Goal: Information Seeking & Learning: Learn about a topic

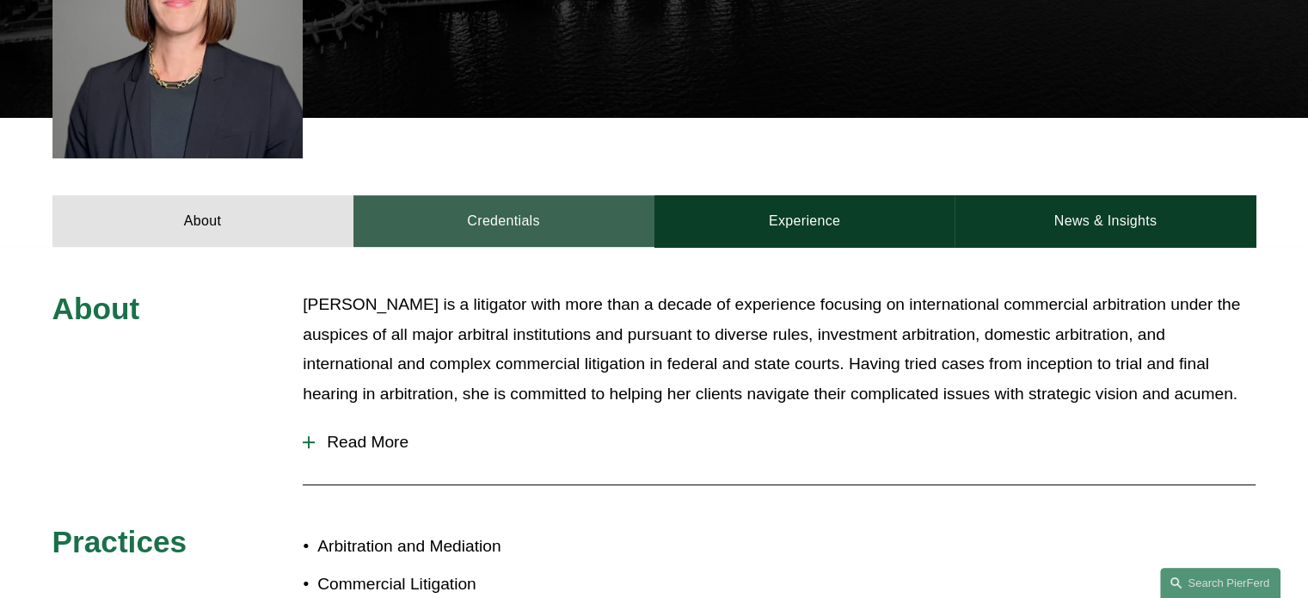
scroll to position [774, 0]
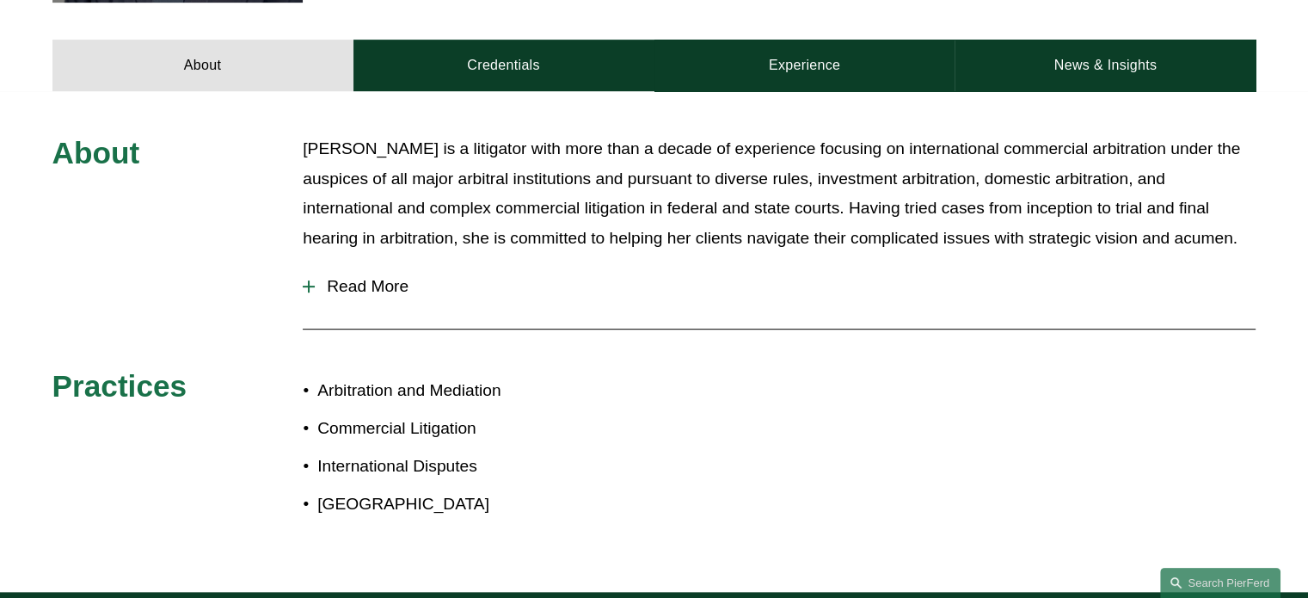
click at [405, 277] on span "Read More" at bounding box center [785, 286] width 941 height 19
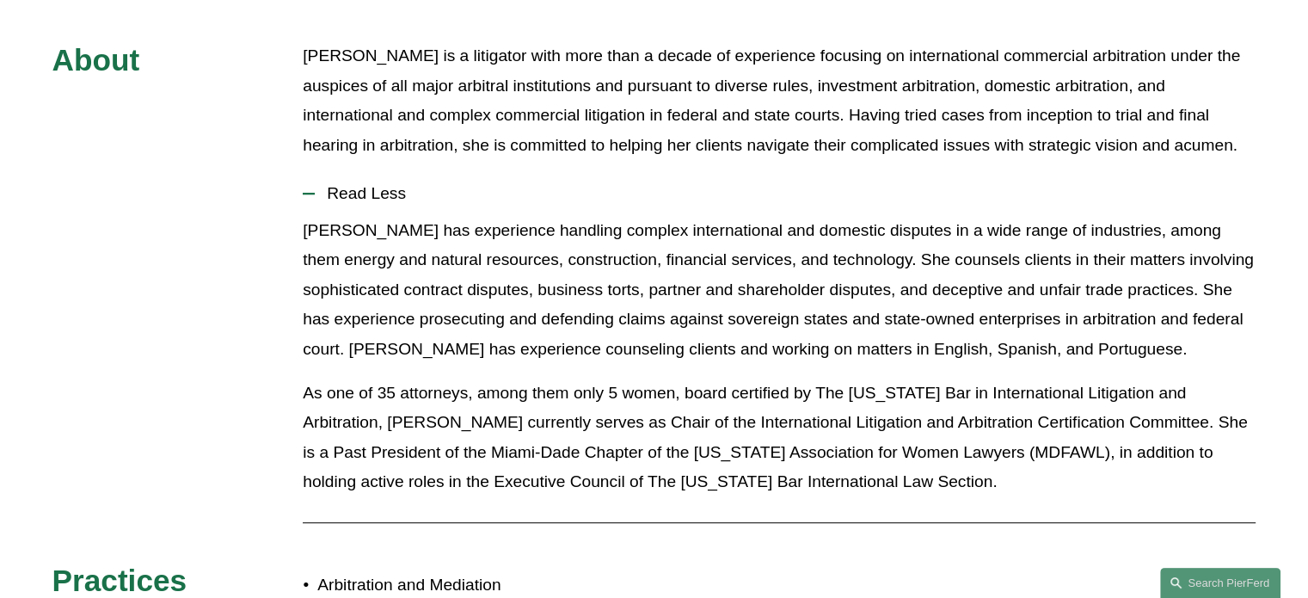
scroll to position [602, 0]
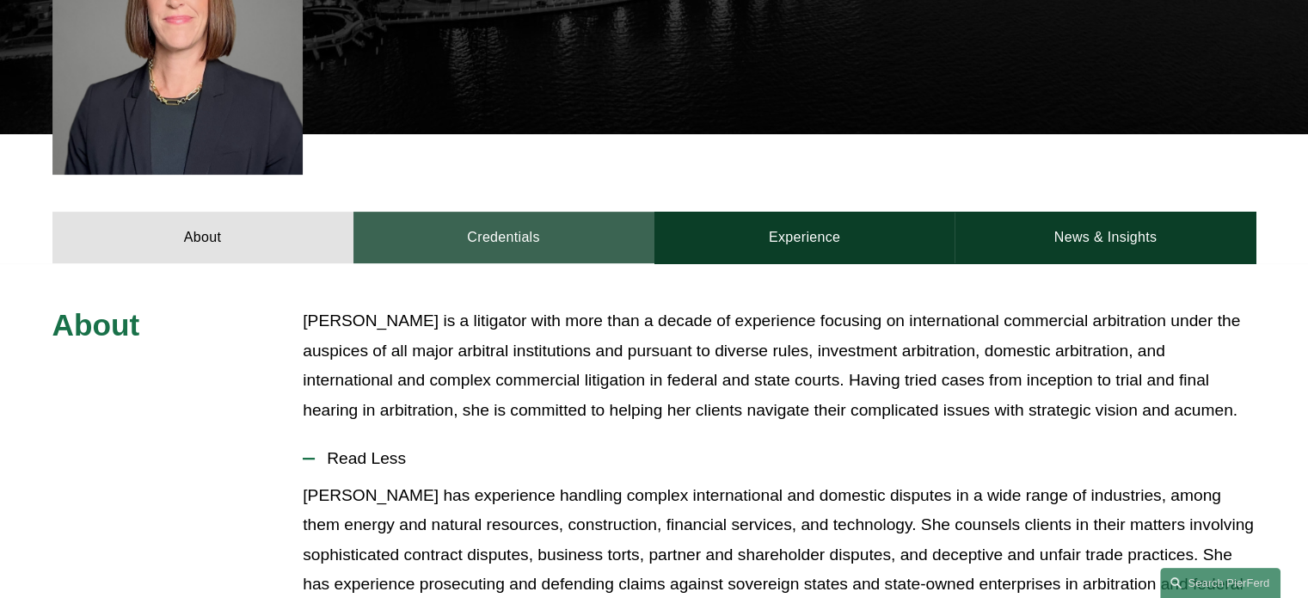
click at [492, 212] on link "Credentials" at bounding box center [503, 238] width 301 height 52
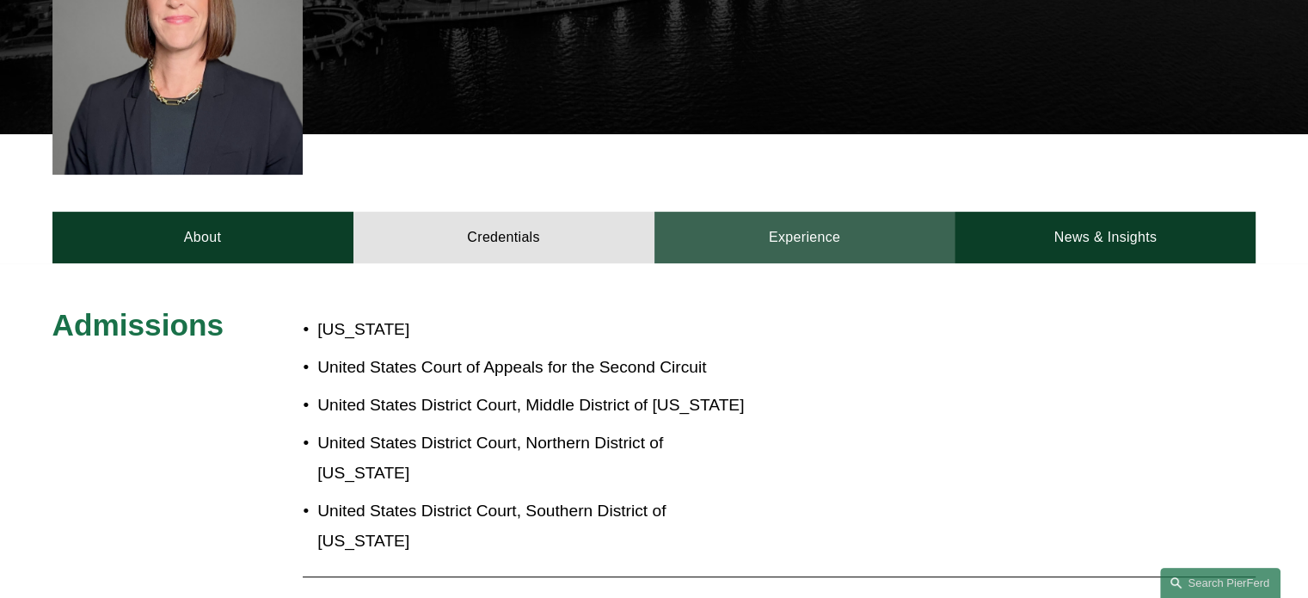
click at [826, 212] on link "Experience" at bounding box center [805, 238] width 301 height 52
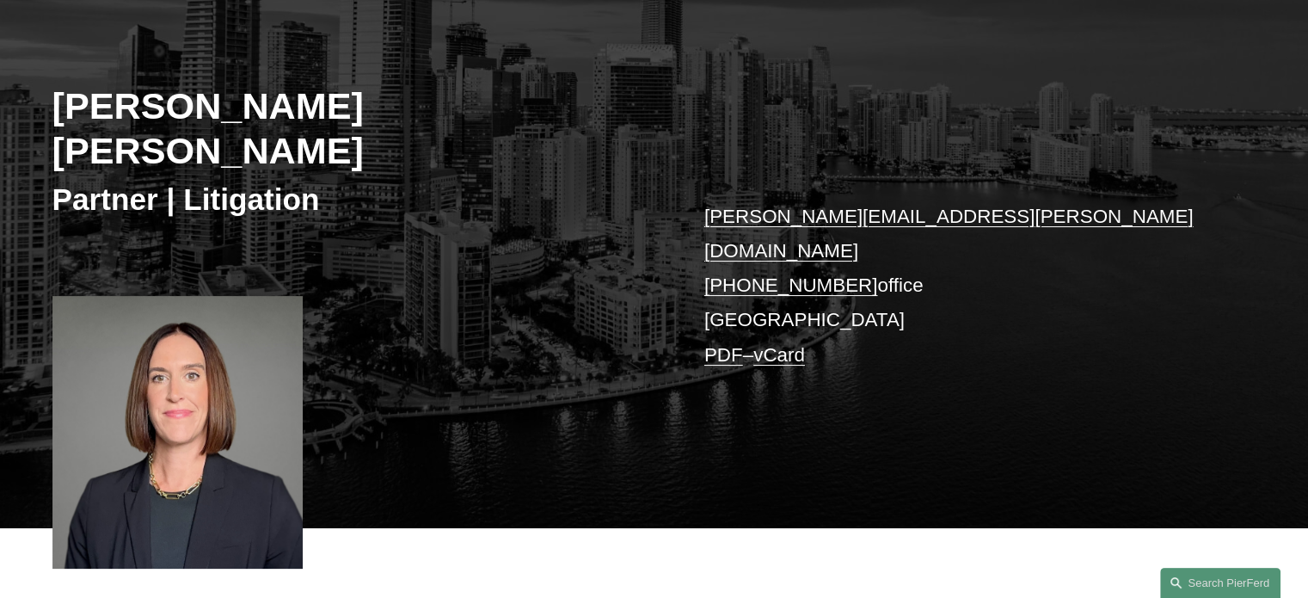
scroll to position [0, 0]
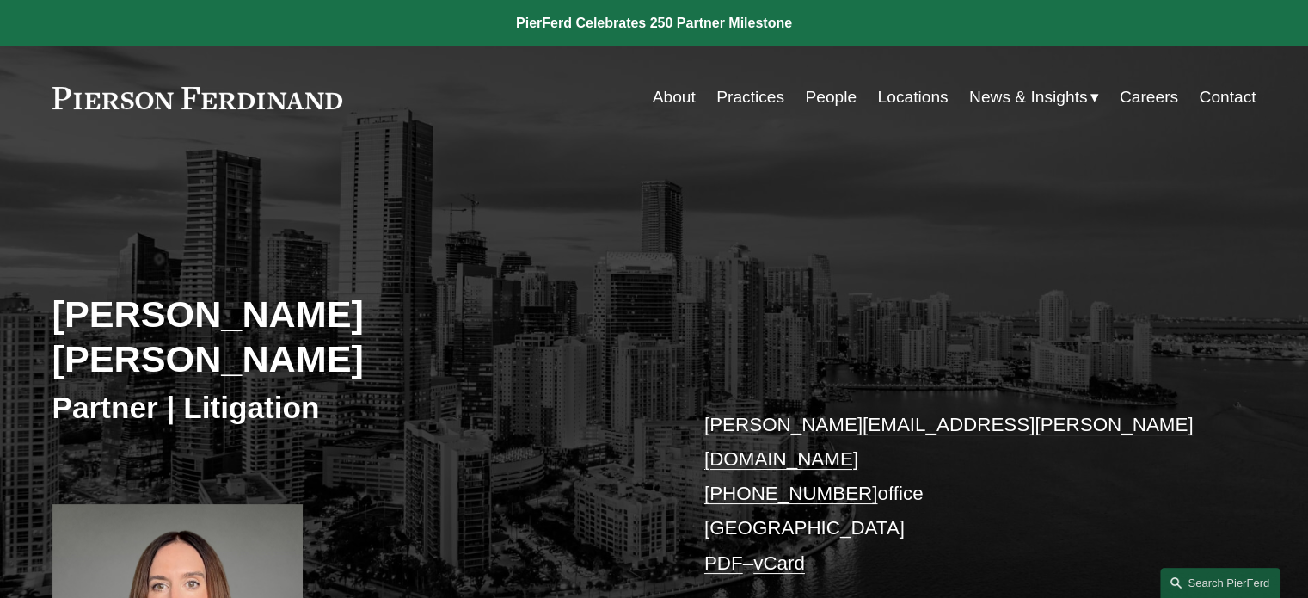
click at [272, 100] on link at bounding box center [197, 98] width 291 height 22
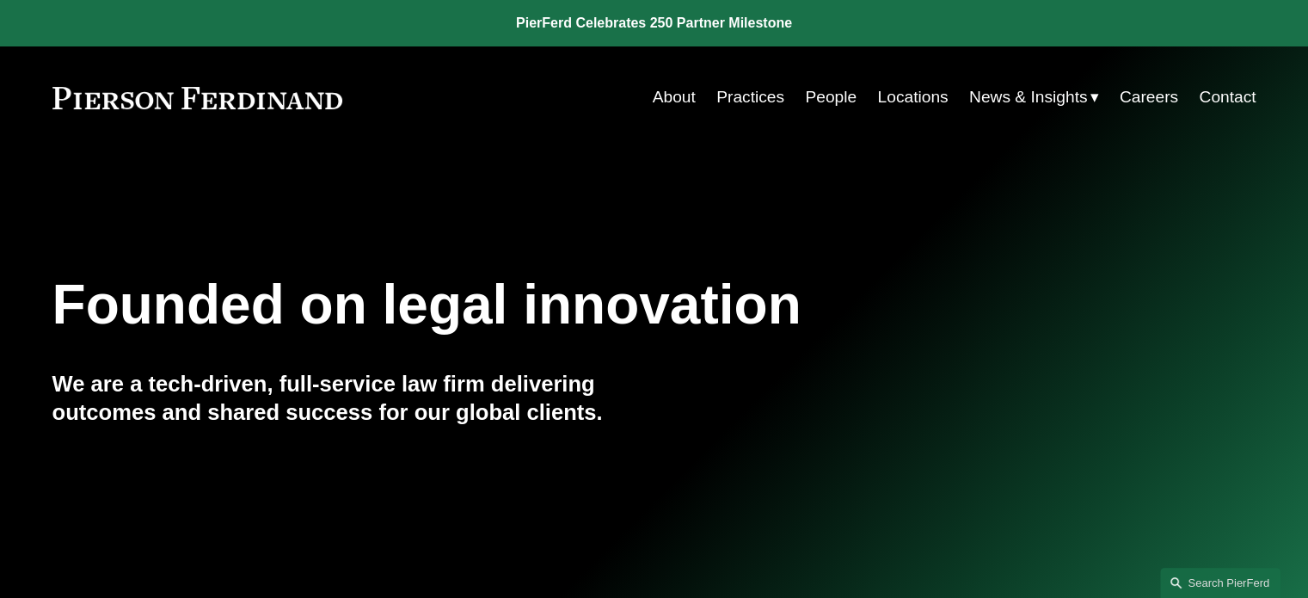
click at [721, 28] on link at bounding box center [654, 23] width 1308 height 46
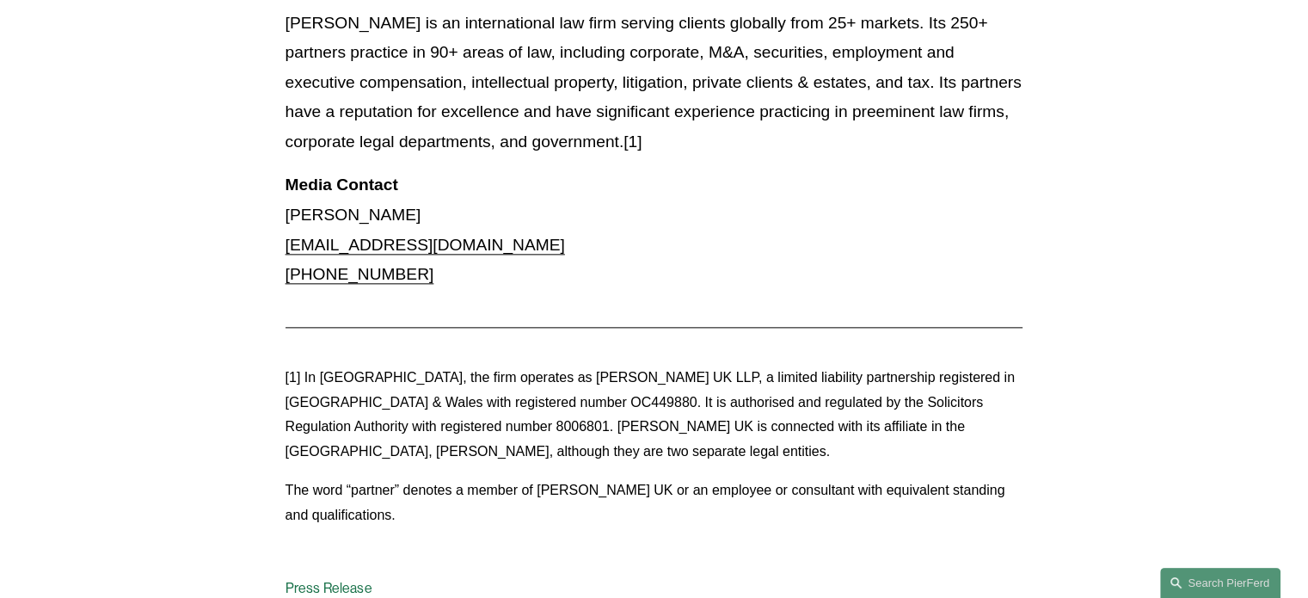
scroll to position [1892, 0]
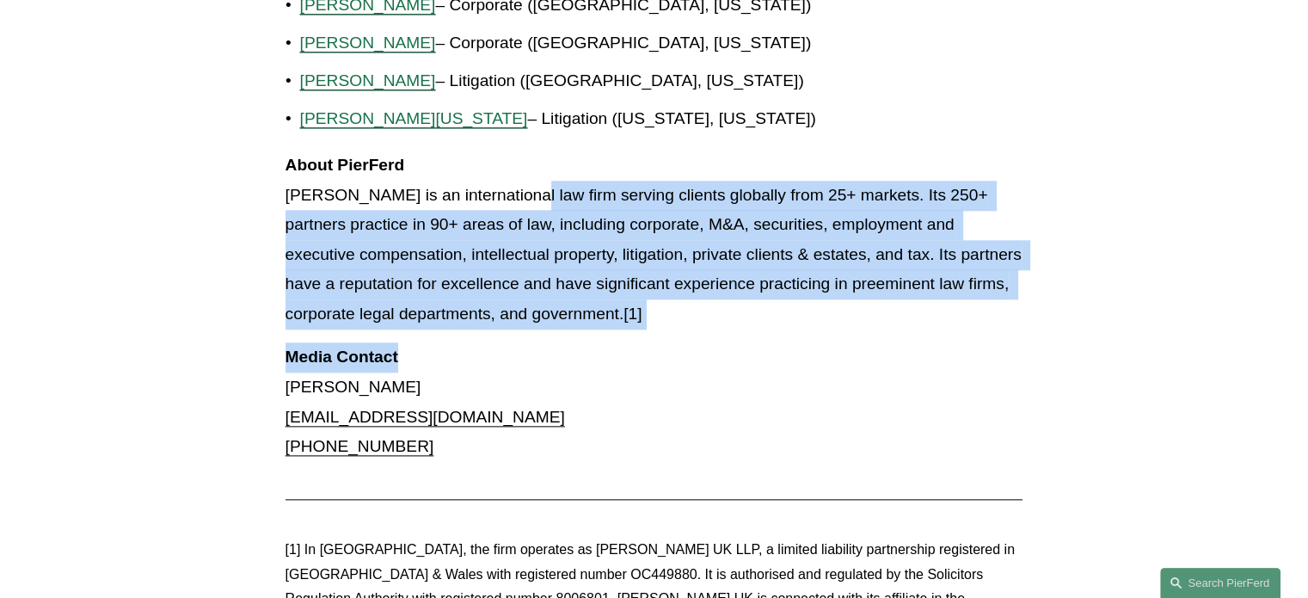
drag, startPoint x: 521, startPoint y: 133, endPoint x: 1108, endPoint y: 273, distance: 602.9
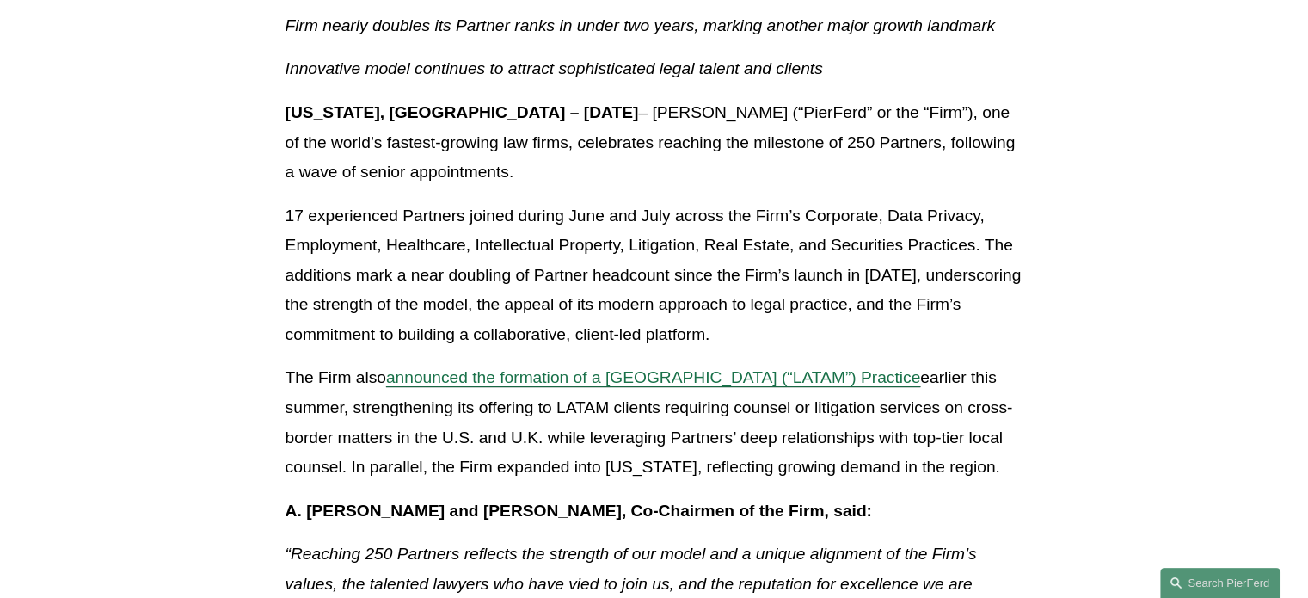
scroll to position [390, 0]
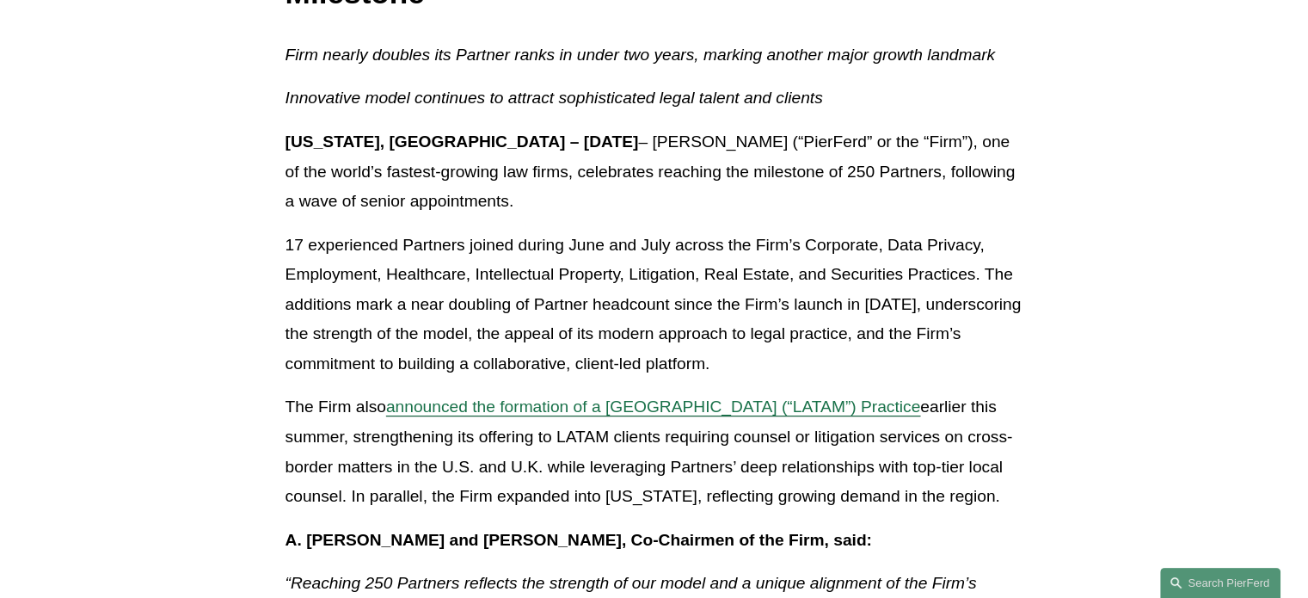
click at [760, 404] on span "announced the formation of a Latin America (“LATAM”) Practice" at bounding box center [653, 406] width 534 height 18
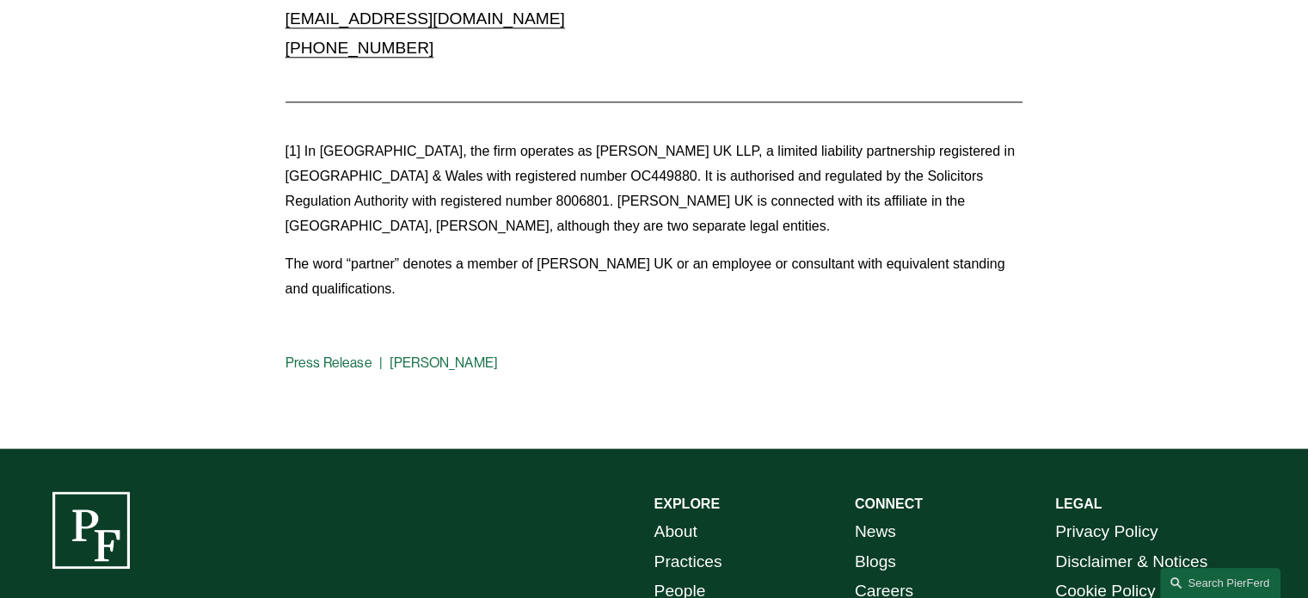
scroll to position [2143, 0]
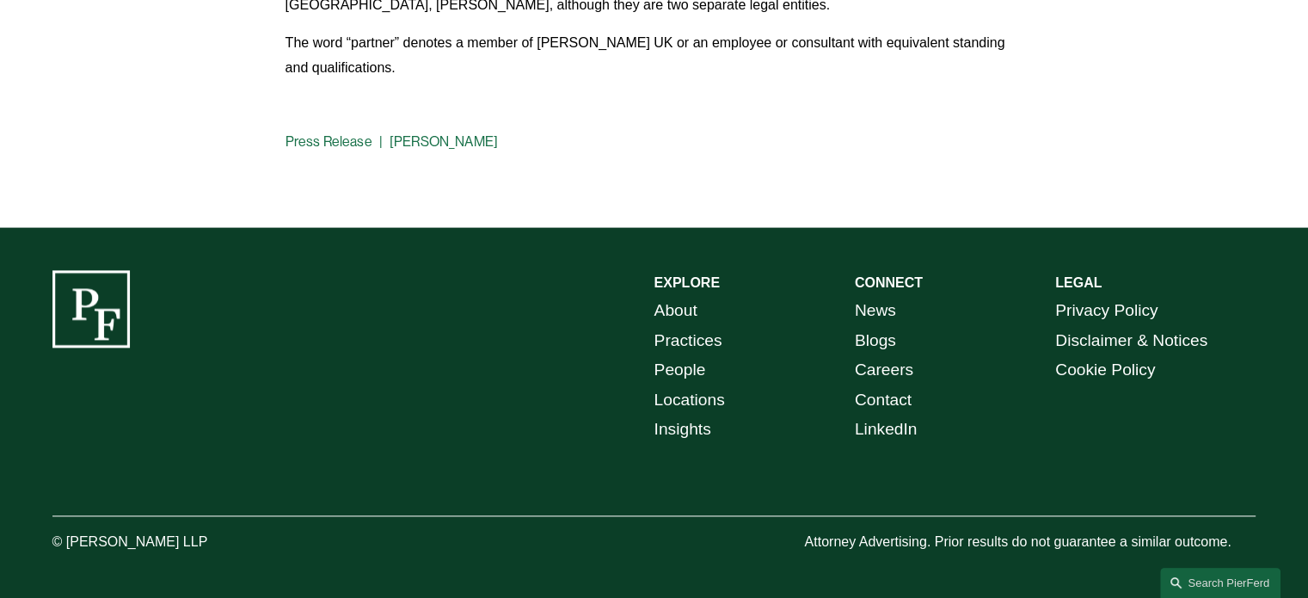
click at [433, 136] on link "Yine Rodríguez Pérez" at bounding box center [444, 141] width 108 height 16
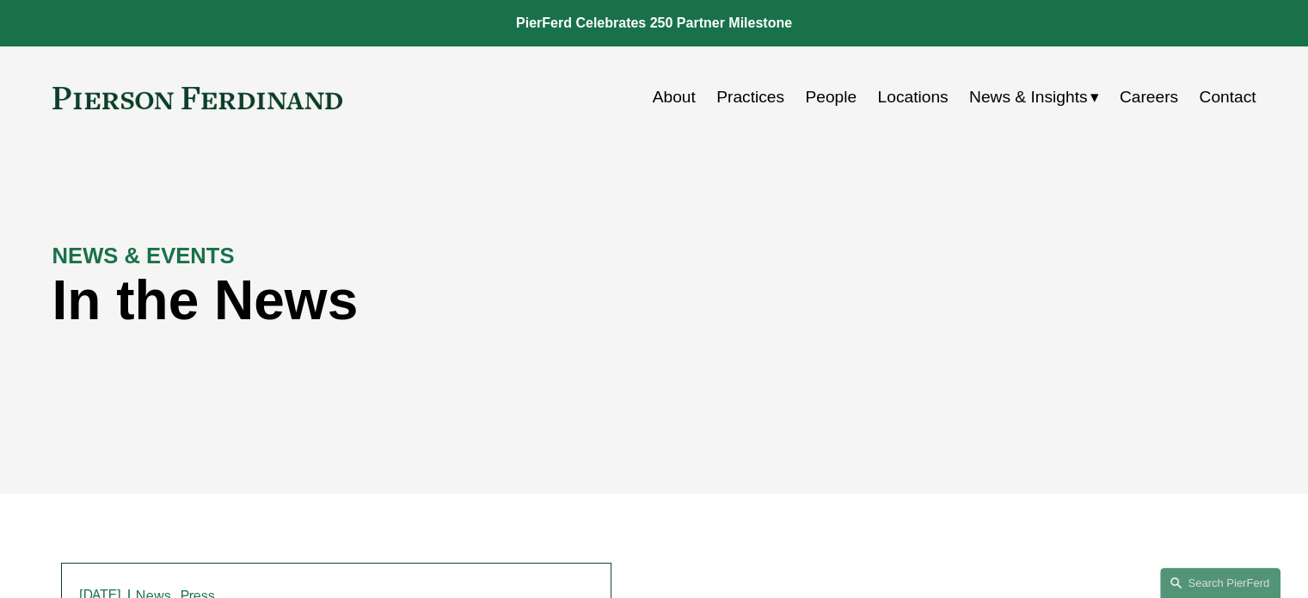
click at [829, 101] on link "People" at bounding box center [831, 97] width 52 height 33
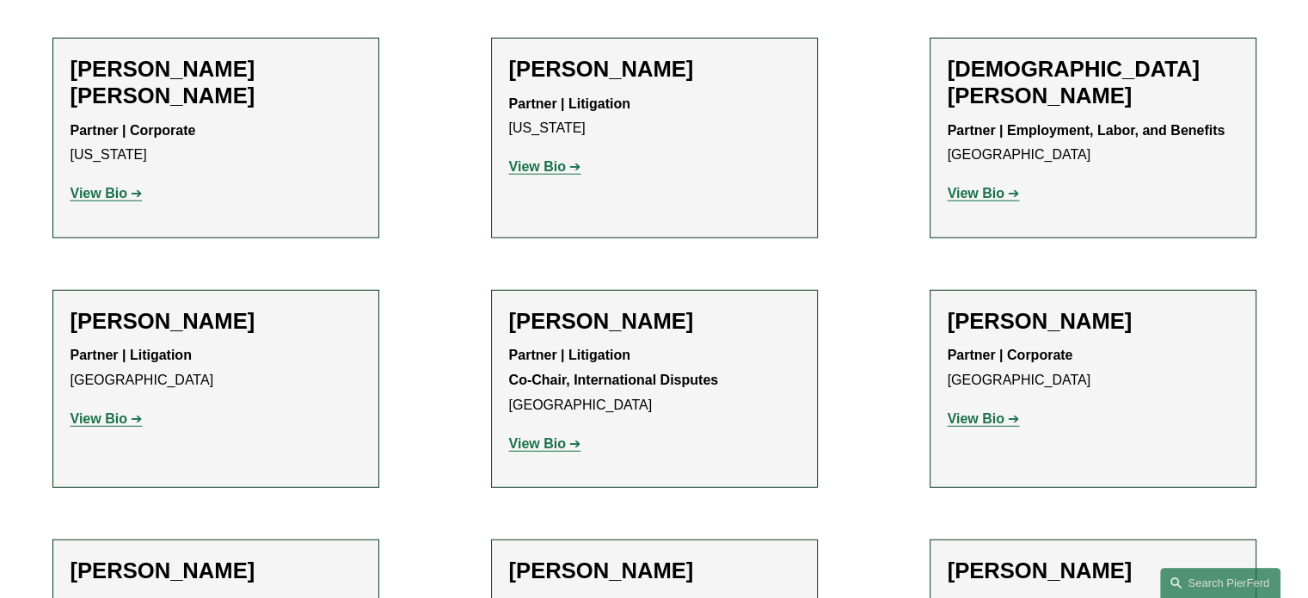
scroll to position [14709, 0]
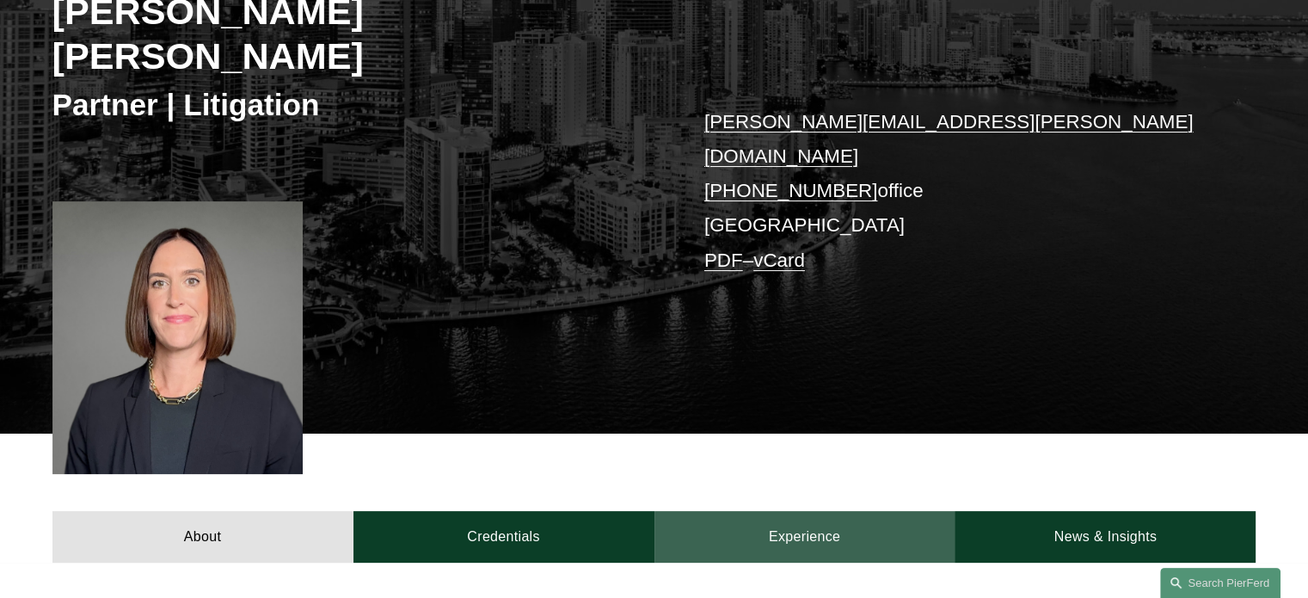
scroll to position [482, 0]
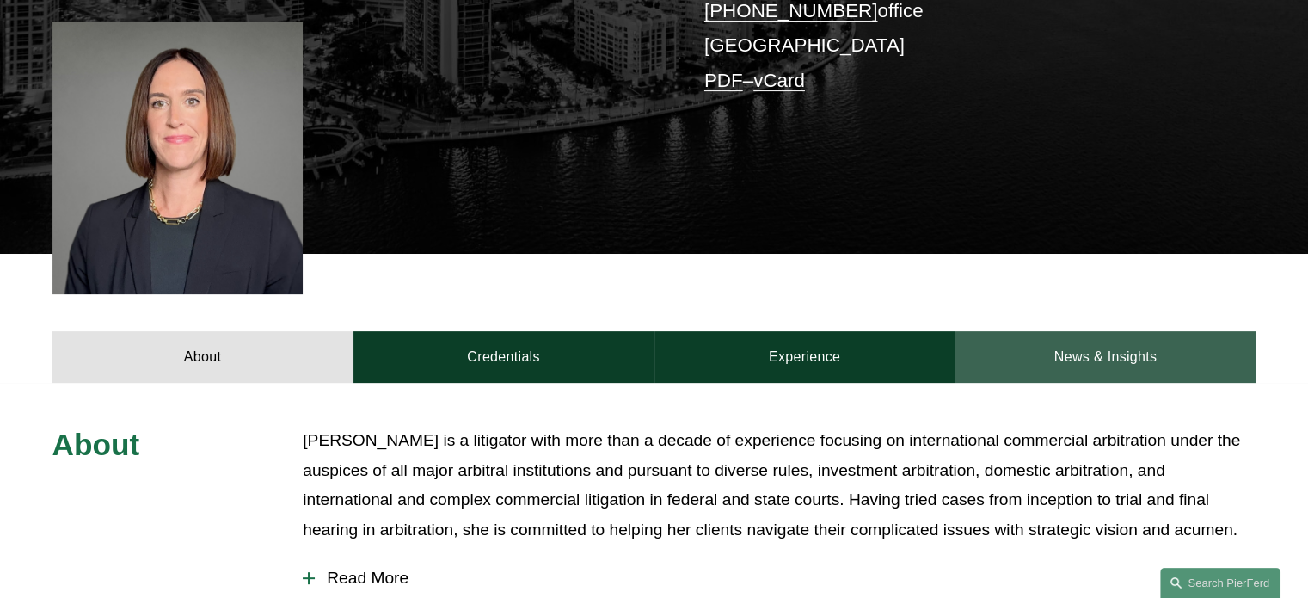
click at [1122, 331] on link "News & Insights" at bounding box center [1105, 357] width 301 height 52
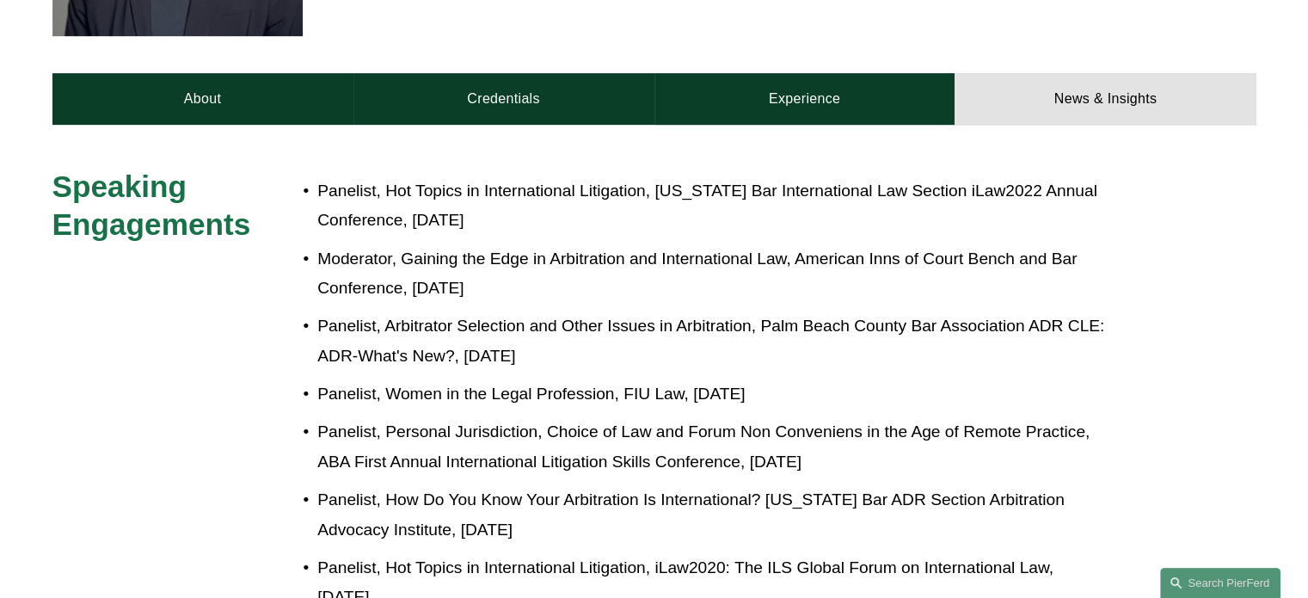
scroll to position [1343, 0]
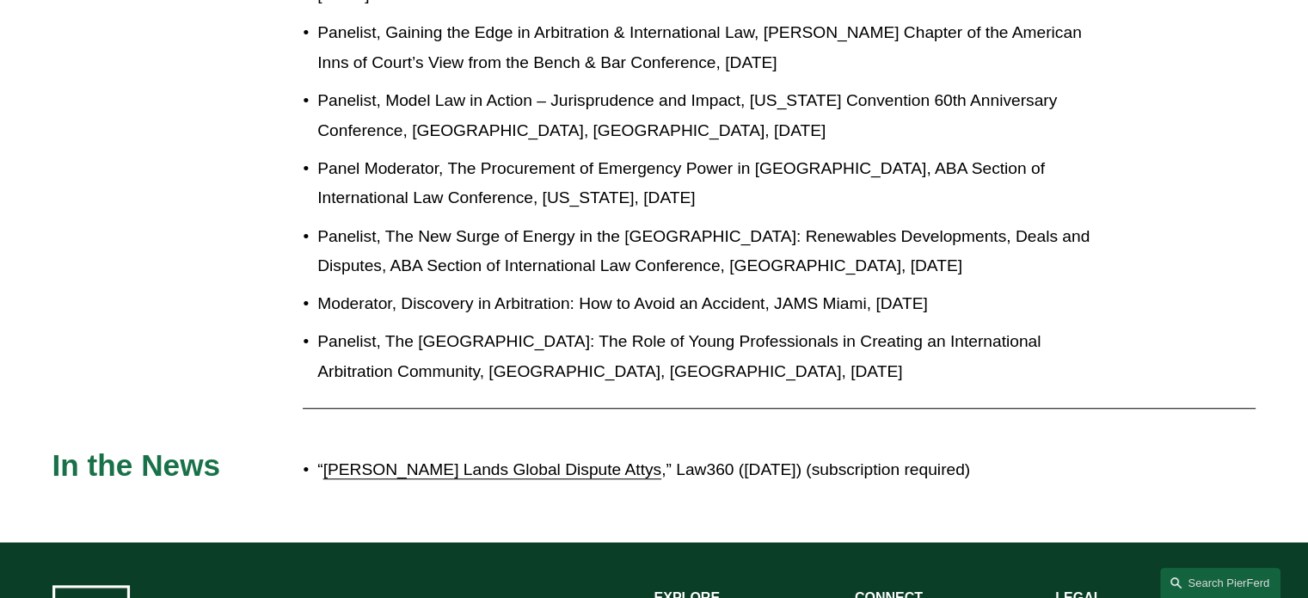
click at [573, 460] on link "[PERSON_NAME] Lands Global Dispute Attys" at bounding box center [492, 469] width 339 height 18
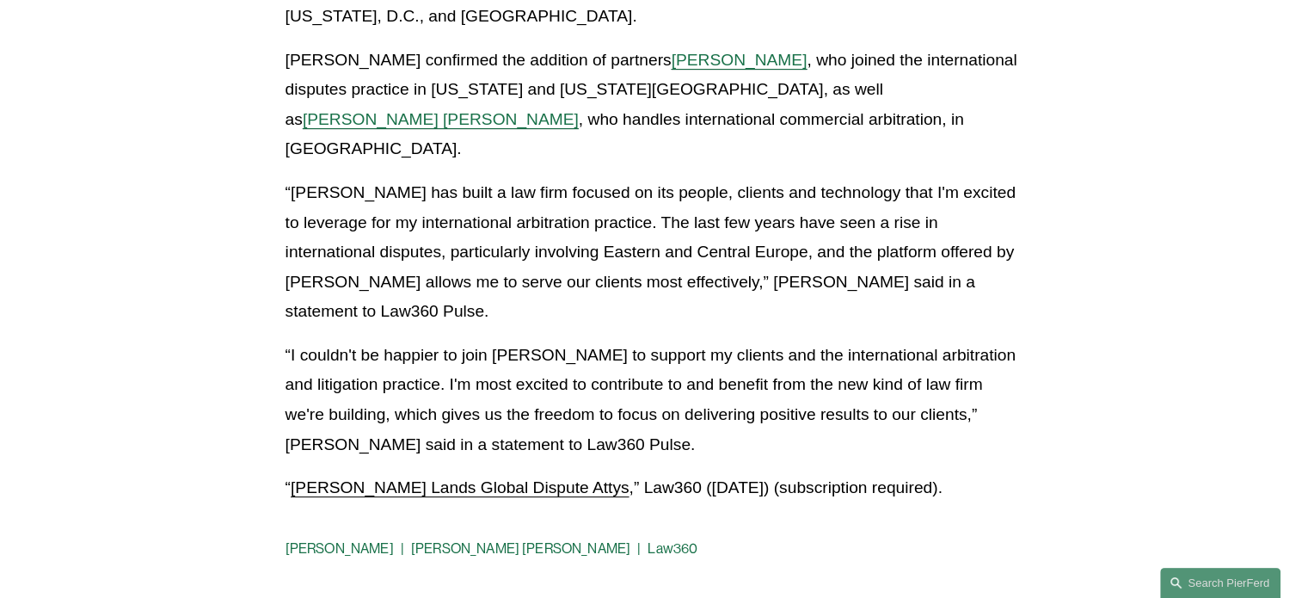
scroll to position [430, 0]
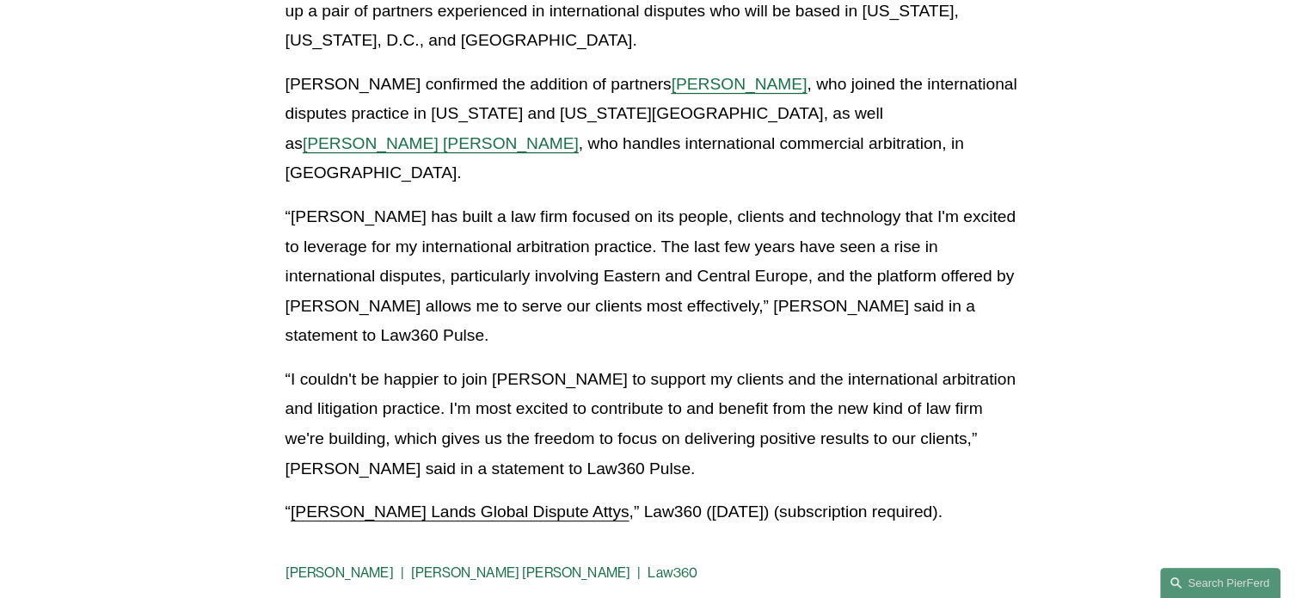
drag, startPoint x: 638, startPoint y: 181, endPoint x: 1019, endPoint y: 312, distance: 403.1
click at [1019, 312] on p "“[PERSON_NAME] has built a law firm focused on its people, clients and technolo…" at bounding box center [655, 276] width 738 height 149
click at [1072, 311] on article "Back to News & Events [PERSON_NAME] Lands Global Dispute Attys News [DATE] Writ…" at bounding box center [654, 189] width 1308 height 940
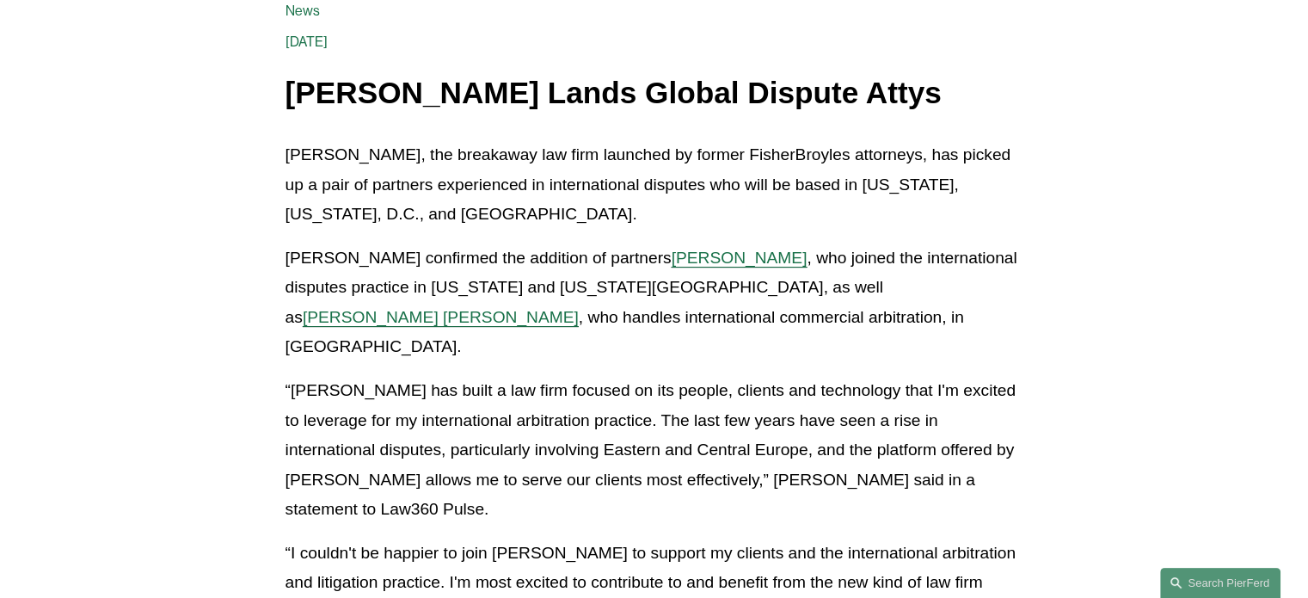
scroll to position [258, 0]
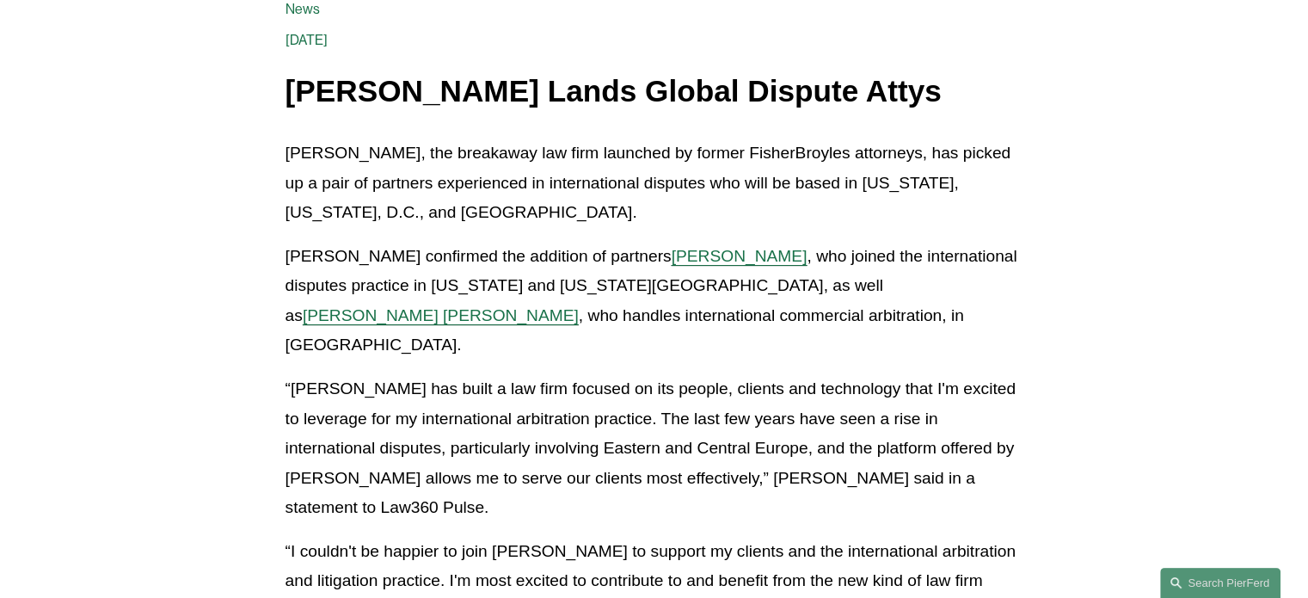
click at [701, 246] on p "[PERSON_NAME] confirmed the addition of partners [PERSON_NAME] , who joined the…" at bounding box center [655, 301] width 738 height 119
click at [695, 254] on span "[PERSON_NAME]" at bounding box center [740, 256] width 136 height 18
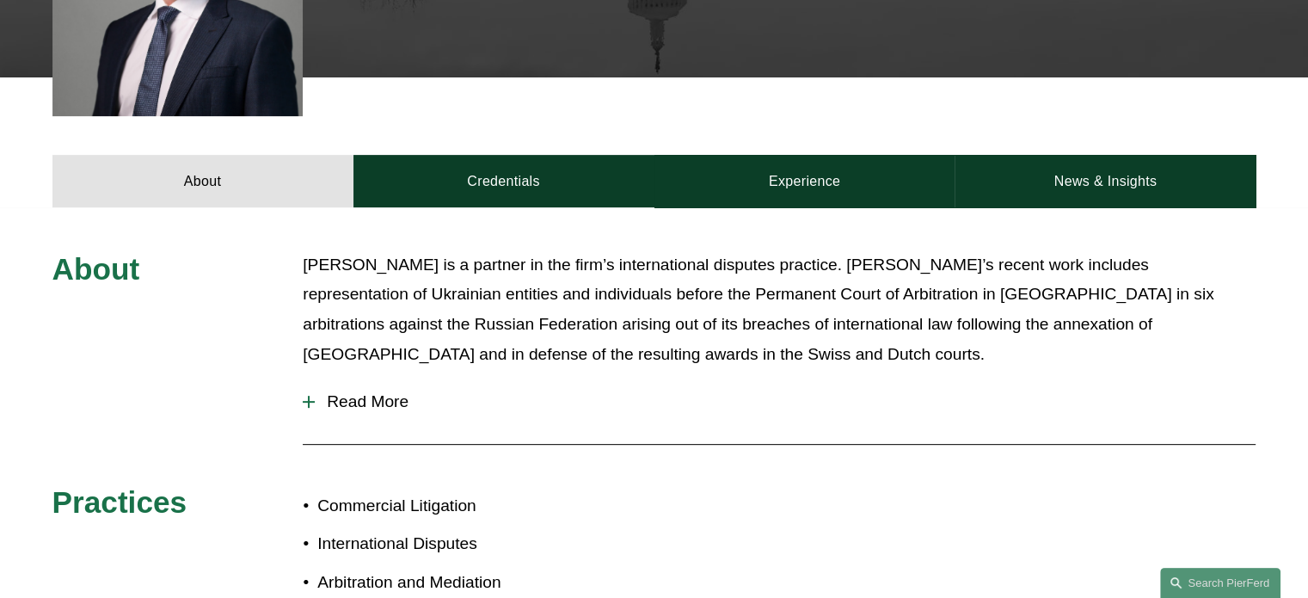
scroll to position [602, 0]
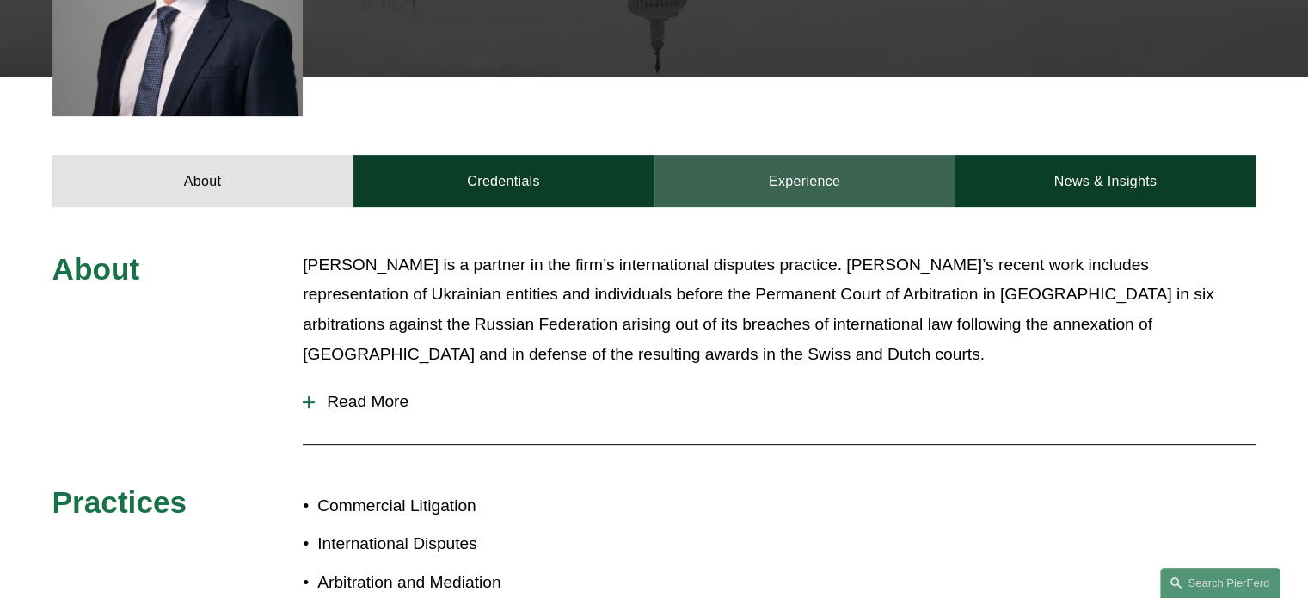
click at [818, 189] on link "Experience" at bounding box center [805, 181] width 301 height 52
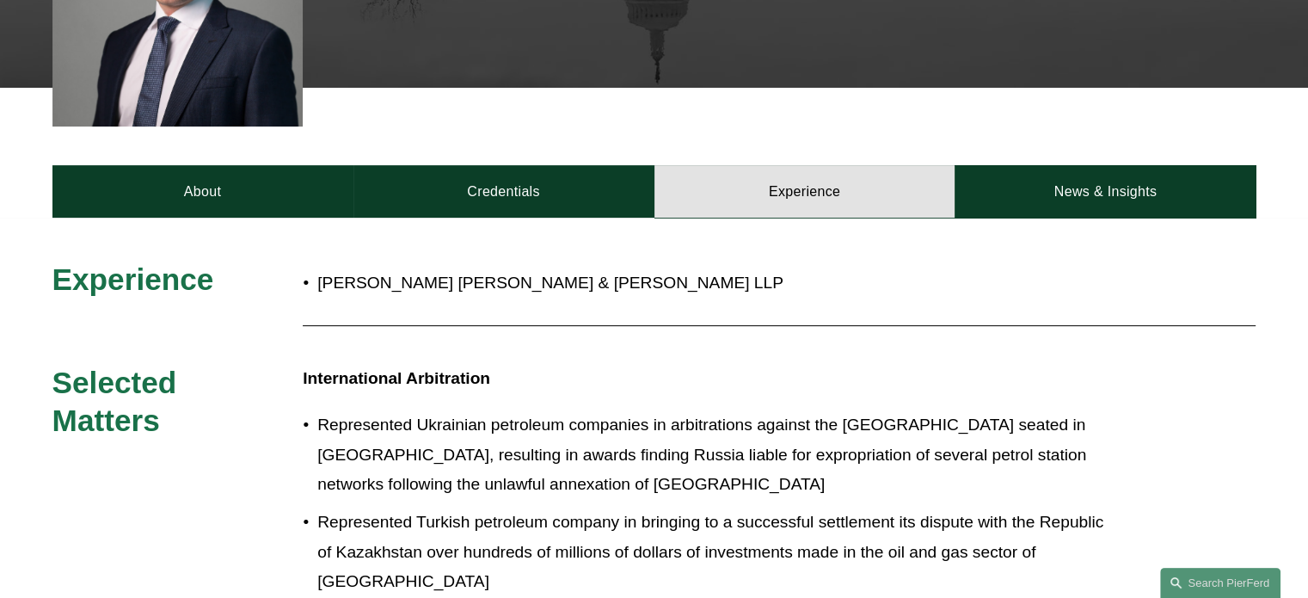
scroll to position [344, 0]
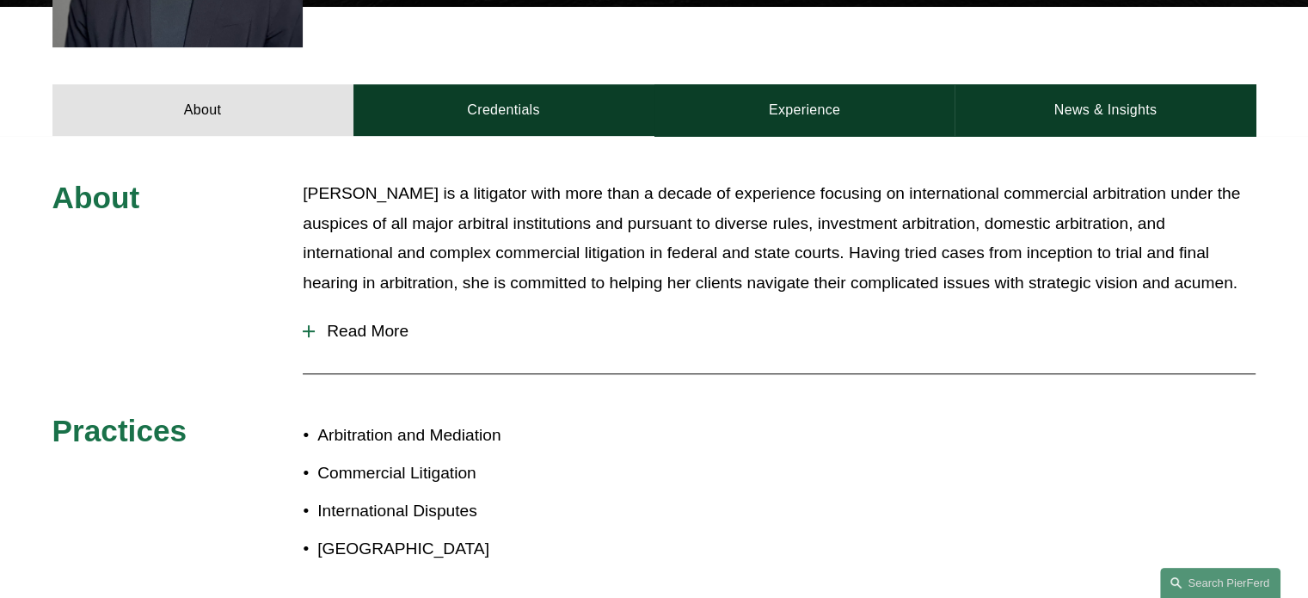
scroll to position [568, 0]
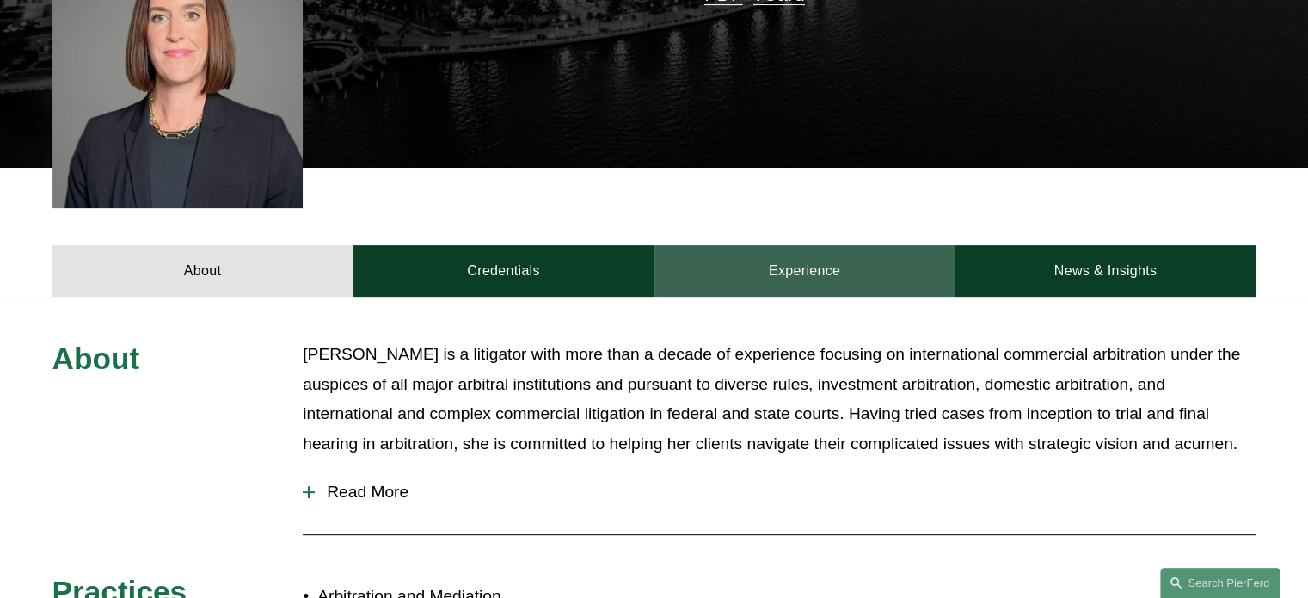
click at [794, 245] on link "Experience" at bounding box center [805, 271] width 301 height 52
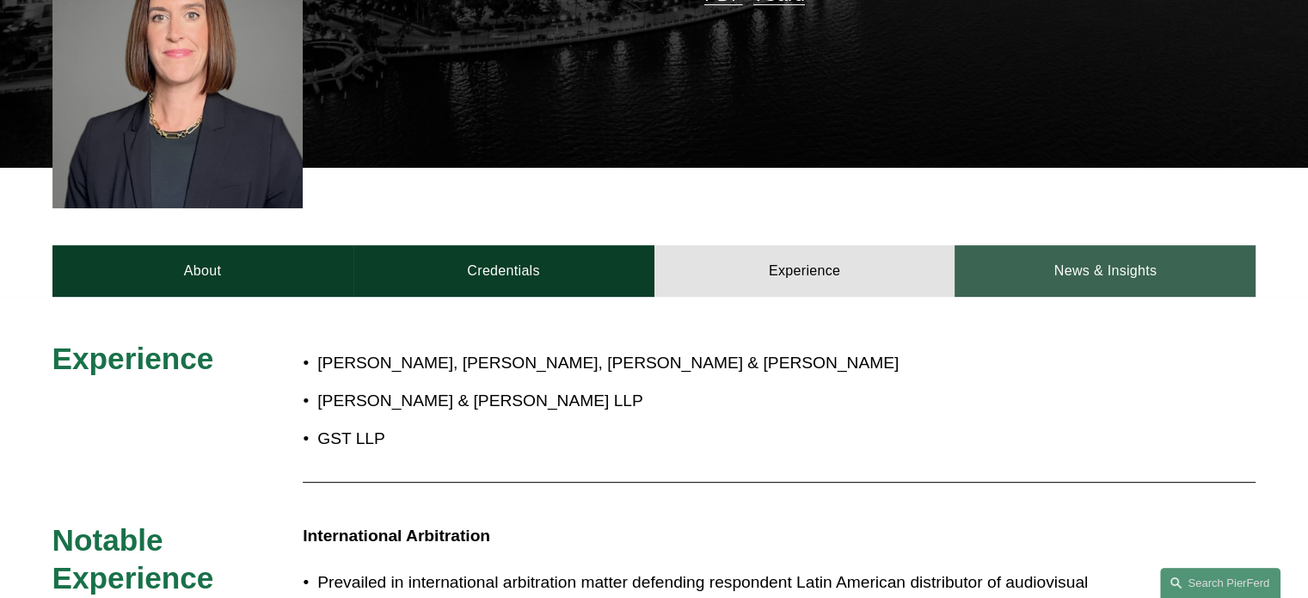
click at [1115, 245] on link "News & Insights" at bounding box center [1105, 271] width 301 height 52
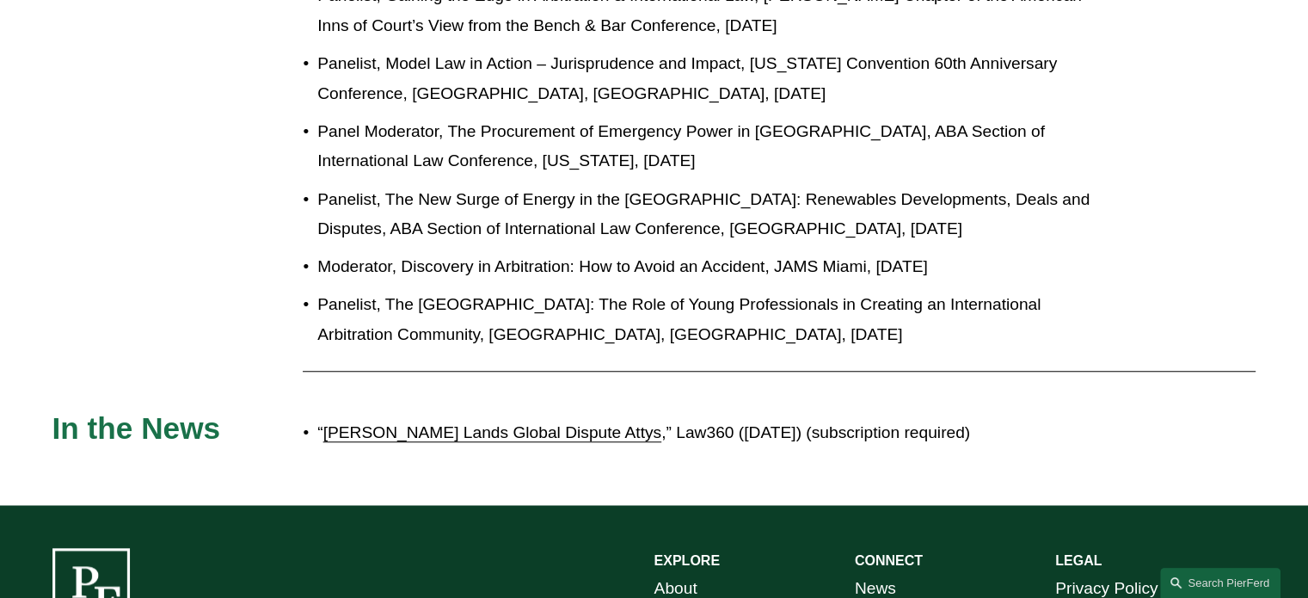
scroll to position [1601, 0]
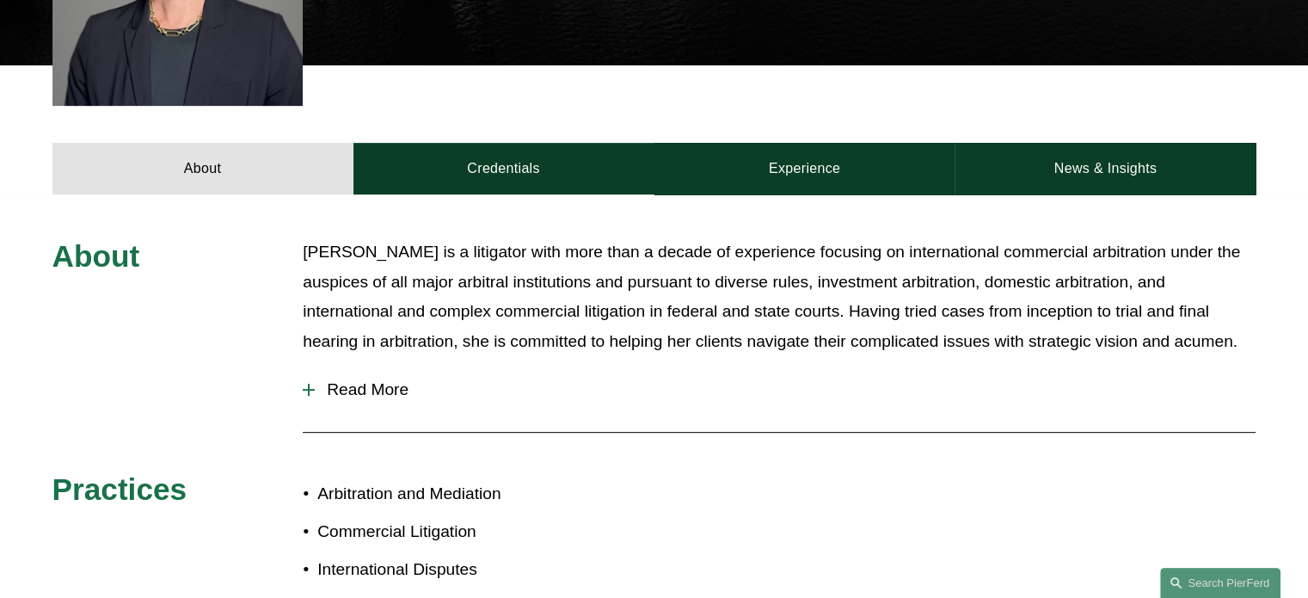
scroll to position [602, 0]
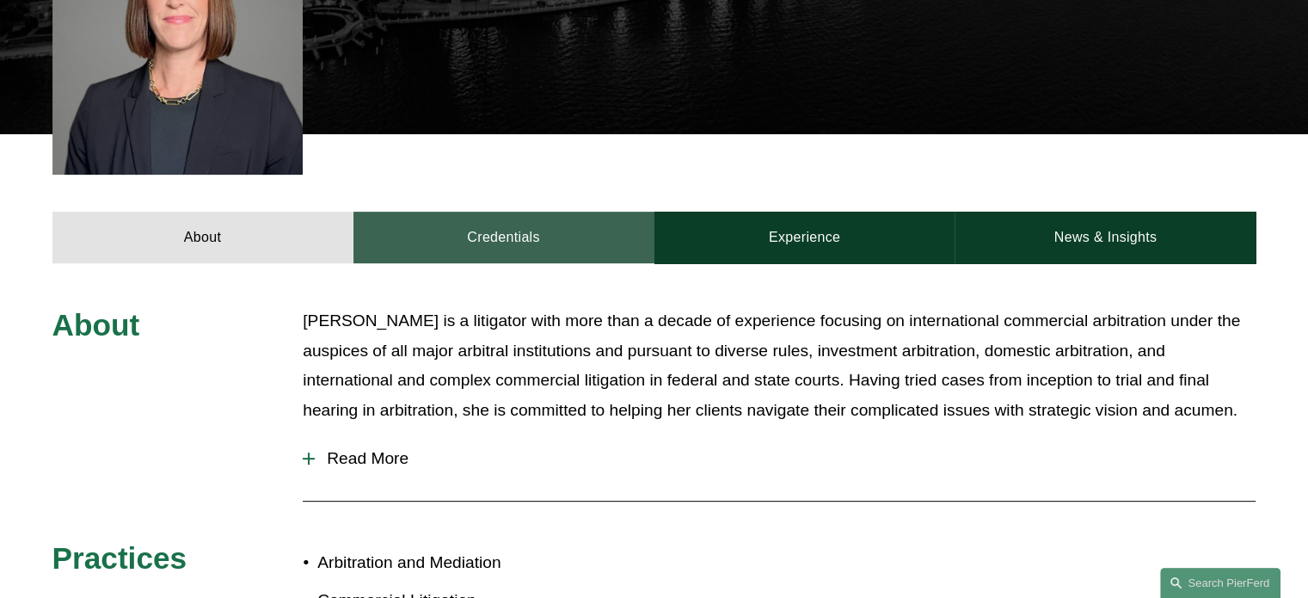
click at [489, 212] on link "Credentials" at bounding box center [503, 238] width 301 height 52
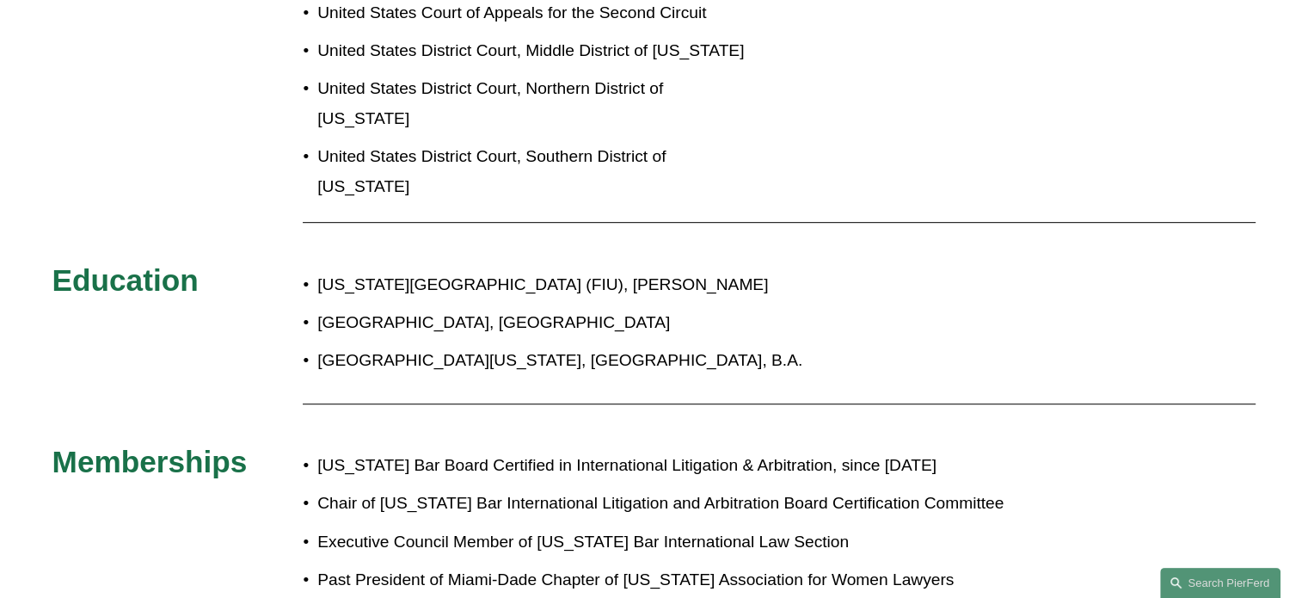
scroll to position [774, 0]
